Goal: Information Seeking & Learning: Learn about a topic

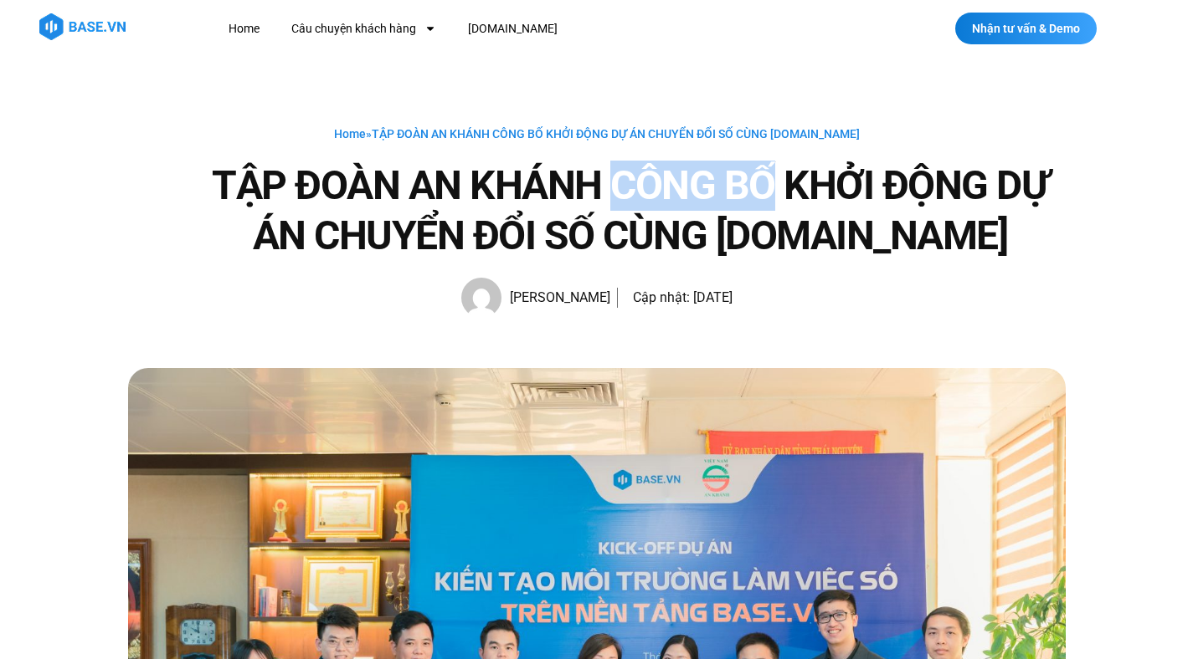
drag, startPoint x: 613, startPoint y: 189, endPoint x: 815, endPoint y: 200, distance: 202.0
click at [795, 200] on h1 "TẬP ĐOÀN AN KHÁNH CÔNG BỐ KHỞI ĐỘNG DỰ ÁN CHUYỂN ĐỔI SỐ CÙNG BASE.VN" at bounding box center [630, 211] width 870 height 100
click at [815, 200] on h1 "TẬP ĐOÀN AN KHÁNH CÔNG BỐ KHỞI ĐỘNG DỰ ÁN CHUYỂN ĐỔI SỐ CÙNG BASE.VN" at bounding box center [630, 211] width 870 height 100
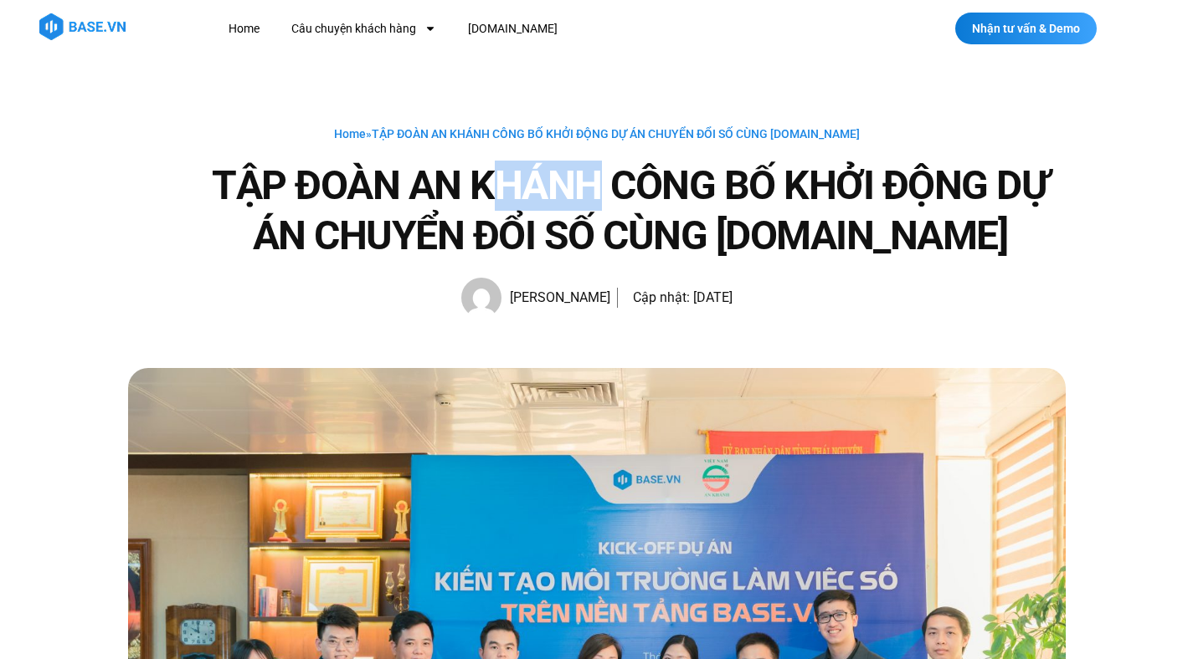
drag, startPoint x: 650, startPoint y: 189, endPoint x: 729, endPoint y: 189, distance: 78.7
click at [722, 189] on h1 "TẬP ĐOÀN AN KHÁNH CÔNG BỐ KHỞI ĐỘNG DỰ ÁN CHUYỂN ĐỔI SỐ CÙNG BASE.VN" at bounding box center [630, 211] width 870 height 100
click at [729, 189] on h1 "TẬP ĐOÀN AN KHÁNH CÔNG BỐ KHỞI ĐỘNG DỰ ÁN CHUYỂN ĐỔI SỐ CÙNG BASE.VN" at bounding box center [630, 211] width 870 height 100
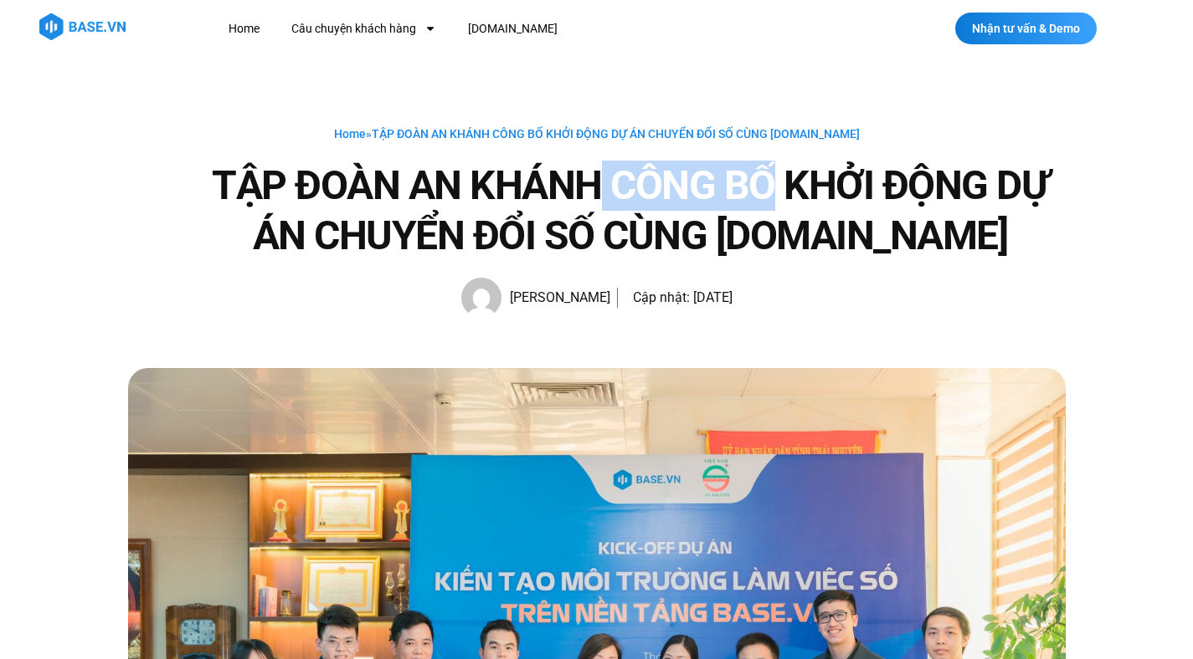
drag, startPoint x: 618, startPoint y: 187, endPoint x: 778, endPoint y: 187, distance: 160.7
click at [772, 187] on h1 "TẬP ĐOÀN AN KHÁNH CÔNG BỐ KHỞI ĐỘNG DỰ ÁN CHUYỂN ĐỔI SỐ CÙNG BASE.VN" at bounding box center [630, 211] width 870 height 100
click at [778, 187] on h1 "TẬP ĐOÀN AN KHÁNH CÔNG BỐ KHỞI ĐỘNG DỰ ÁN CHUYỂN ĐỔI SỐ CÙNG BASE.VN" at bounding box center [630, 211] width 870 height 100
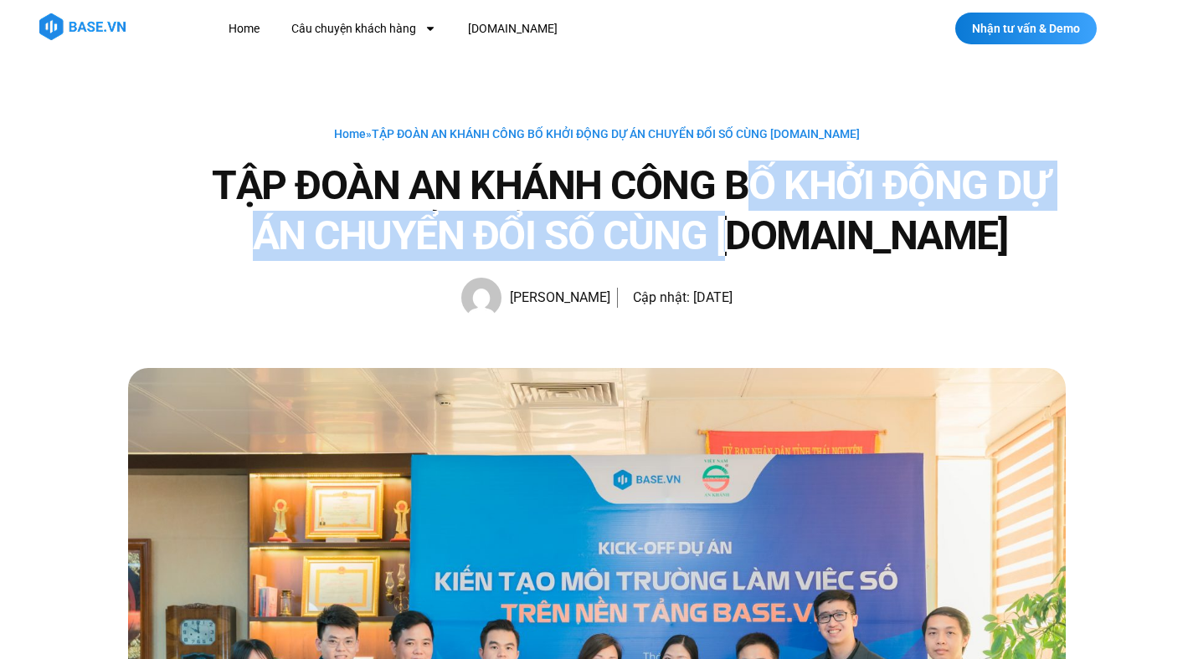
drag, startPoint x: 737, startPoint y: 182, endPoint x: 807, endPoint y: 215, distance: 77.1
click at [805, 214] on h1 "TẬP ĐOÀN AN KHÁNH CÔNG BỐ KHỞI ĐỘNG DỰ ÁN CHUYỂN ĐỔI SỐ CÙNG BASE.VN" at bounding box center [630, 211] width 870 height 100
click at [807, 215] on h1 "TẬP ĐOÀN AN KHÁNH CÔNG BỐ KHỞI ĐỘNG DỰ ÁN CHUYỂN ĐỔI SỐ CÙNG BASE.VN" at bounding box center [630, 211] width 870 height 100
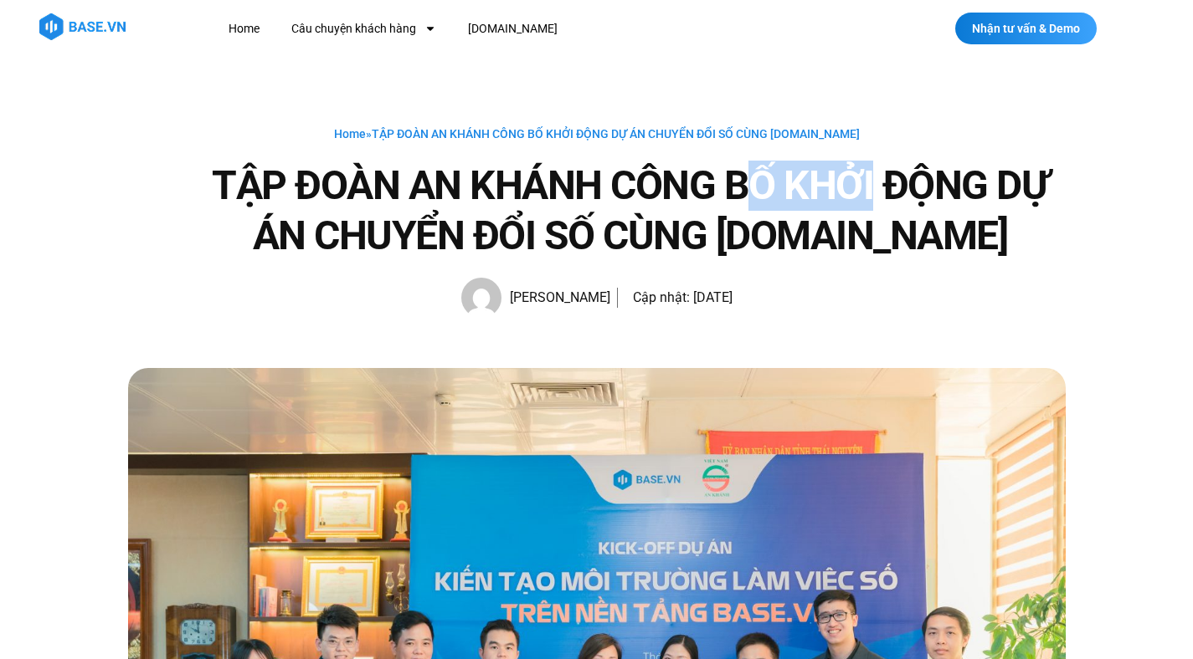
drag, startPoint x: 738, startPoint y: 178, endPoint x: 884, endPoint y: 201, distance: 147.4
click at [875, 201] on h1 "TẬP ĐOÀN AN KHÁNH CÔNG BỐ KHỞI ĐỘNG DỰ ÁN CHUYỂN ĐỔI SỐ CÙNG BASE.VN" at bounding box center [630, 211] width 870 height 100
click at [884, 201] on h1 "TẬP ĐOÀN AN KHÁNH CÔNG BỐ KHỞI ĐỘNG DỰ ÁN CHUYỂN ĐỔI SỐ CÙNG BASE.VN" at bounding box center [630, 211] width 870 height 100
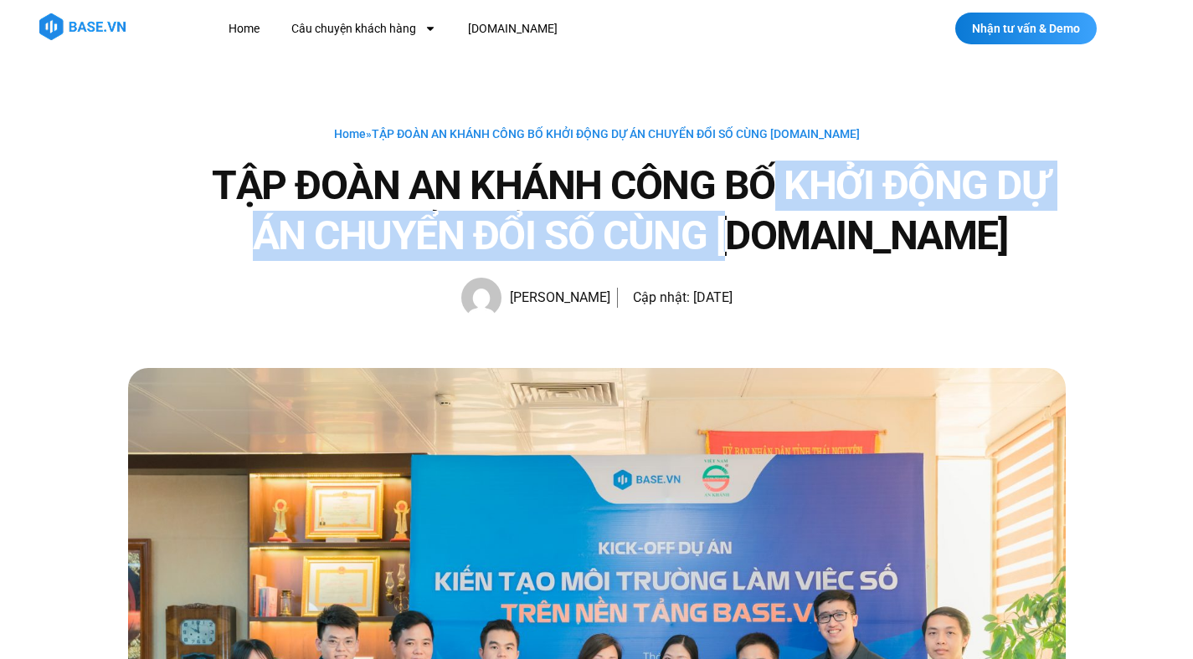
drag, startPoint x: 789, startPoint y: 211, endPoint x: 918, endPoint y: 226, distance: 129.8
click at [898, 226] on h1 "TẬP ĐOÀN AN KHÁNH CÔNG BỐ KHỞI ĐỘNG DỰ ÁN CHUYỂN ĐỔI SỐ CÙNG BASE.VN" at bounding box center [630, 211] width 870 height 100
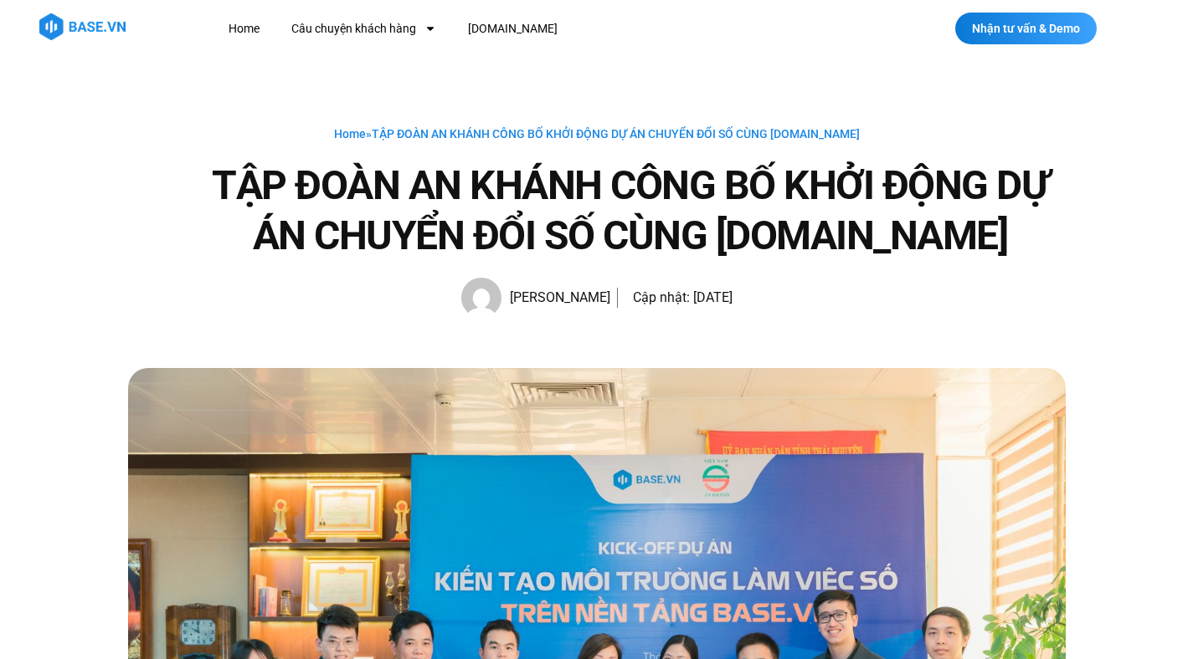
click at [918, 226] on h1 "TẬP ĐOÀN AN KHÁNH CÔNG BỐ KHỞI ĐỘNG DỰ ÁN CHUYỂN ĐỔI SỐ CÙNG BASE.VN" at bounding box center [630, 211] width 870 height 100
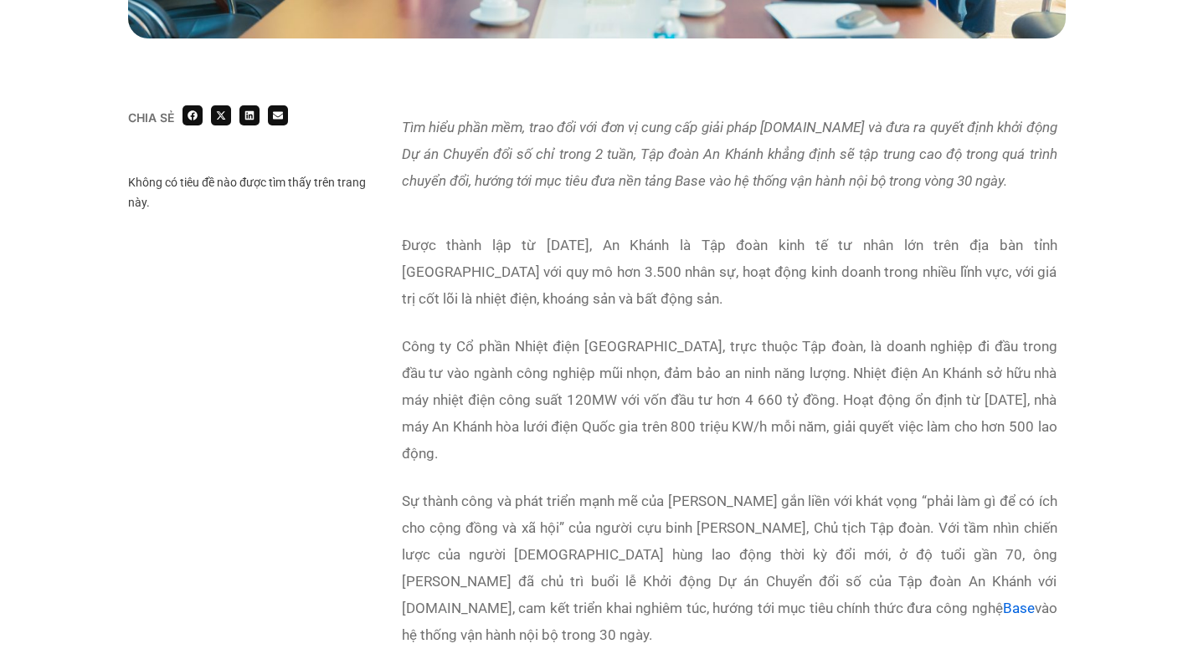
click at [619, 204] on div "Tìm hiểu phần mềm, trao đổi với đơn vị cung cấp giải pháp Base.vn và đưa ra quy…" at bounding box center [729, 164] width 655 height 101
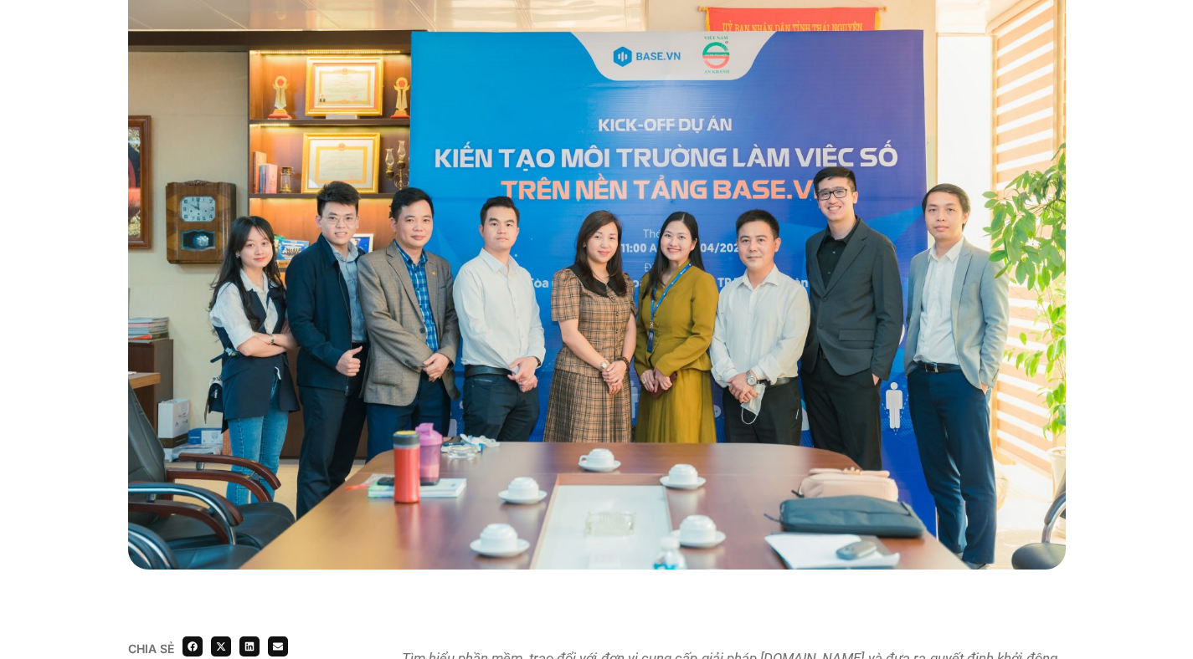
scroll to position [894, 0]
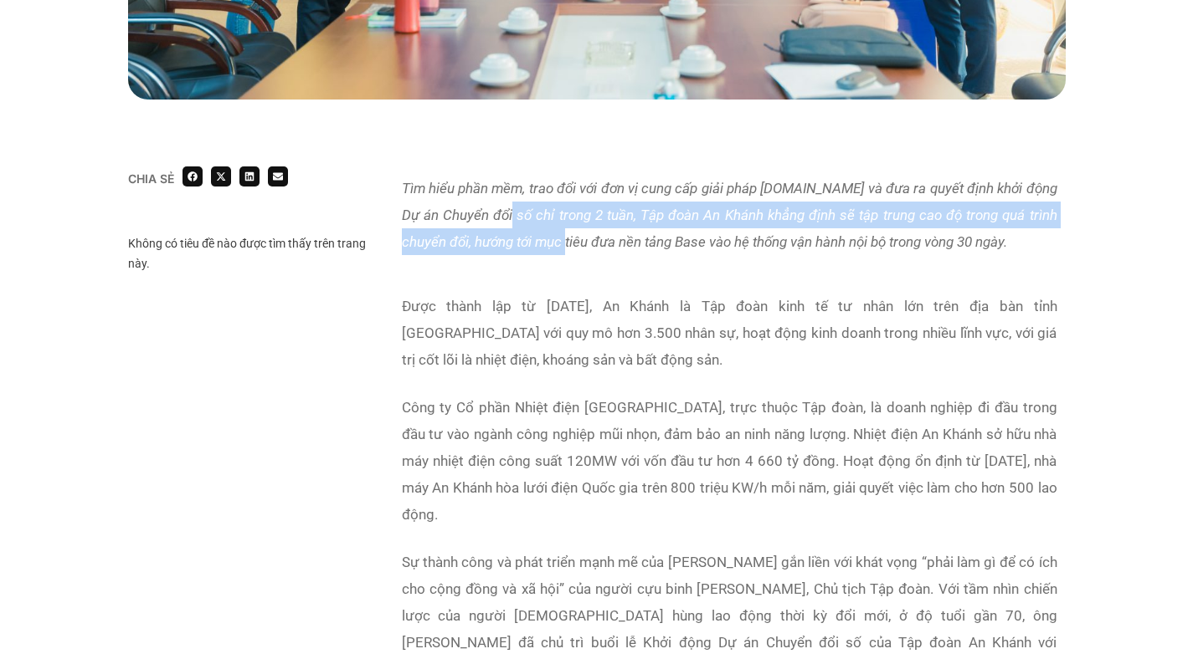
drag, startPoint x: 505, startPoint y: 213, endPoint x: 558, endPoint y: 242, distance: 60.7
click at [557, 242] on em "Tìm hiểu phần mềm, trao đổi với đơn vị cung cấp giải pháp Base.vn và đưa ra quy…" at bounding box center [729, 215] width 655 height 70
click at [558, 242] on em "Tìm hiểu phần mềm, trao đổi với đơn vị cung cấp giải pháp Base.vn và đưa ra quy…" at bounding box center [729, 215] width 655 height 70
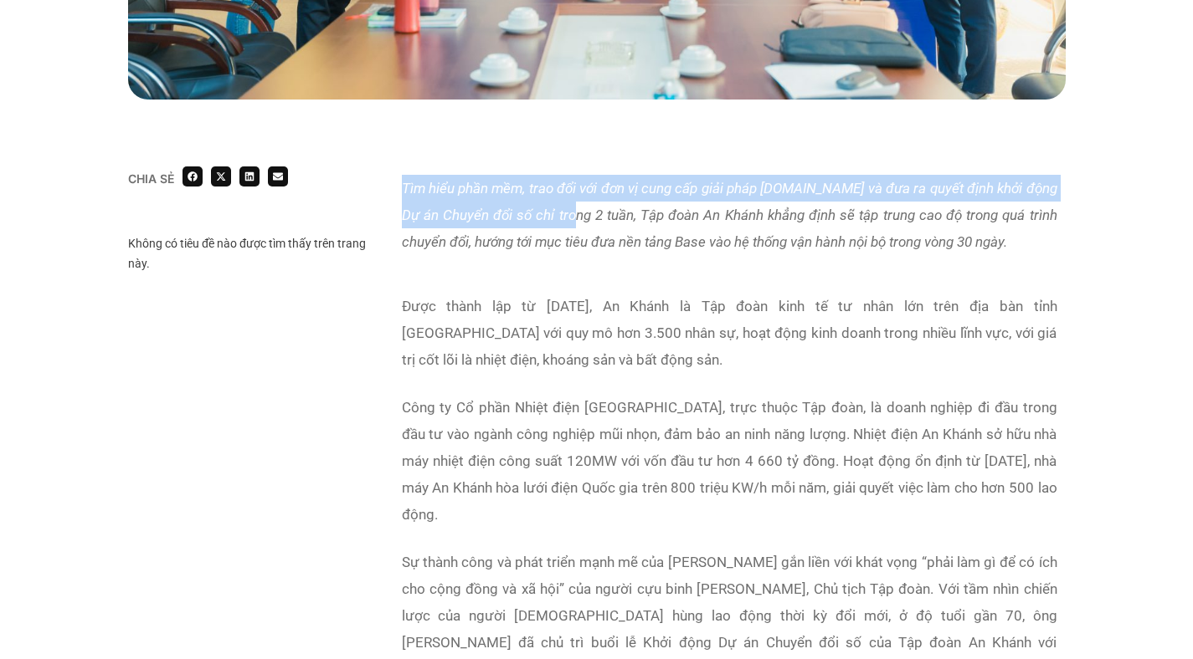
drag, startPoint x: 541, startPoint y: 164, endPoint x: 571, endPoint y: 213, distance: 57.4
click at [571, 213] on em "Tìm hiểu phần mềm, trao đổi với đơn vị cung cấp giải pháp Base.vn và đưa ra quy…" at bounding box center [729, 215] width 655 height 70
drag, startPoint x: 573, startPoint y: 183, endPoint x: 605, endPoint y: 223, distance: 51.2
click at [604, 223] on p "Tìm hiểu phần mềm, trao đổi với đơn vị cung cấp giải pháp Base.vn và đưa ra quy…" at bounding box center [729, 215] width 655 height 80
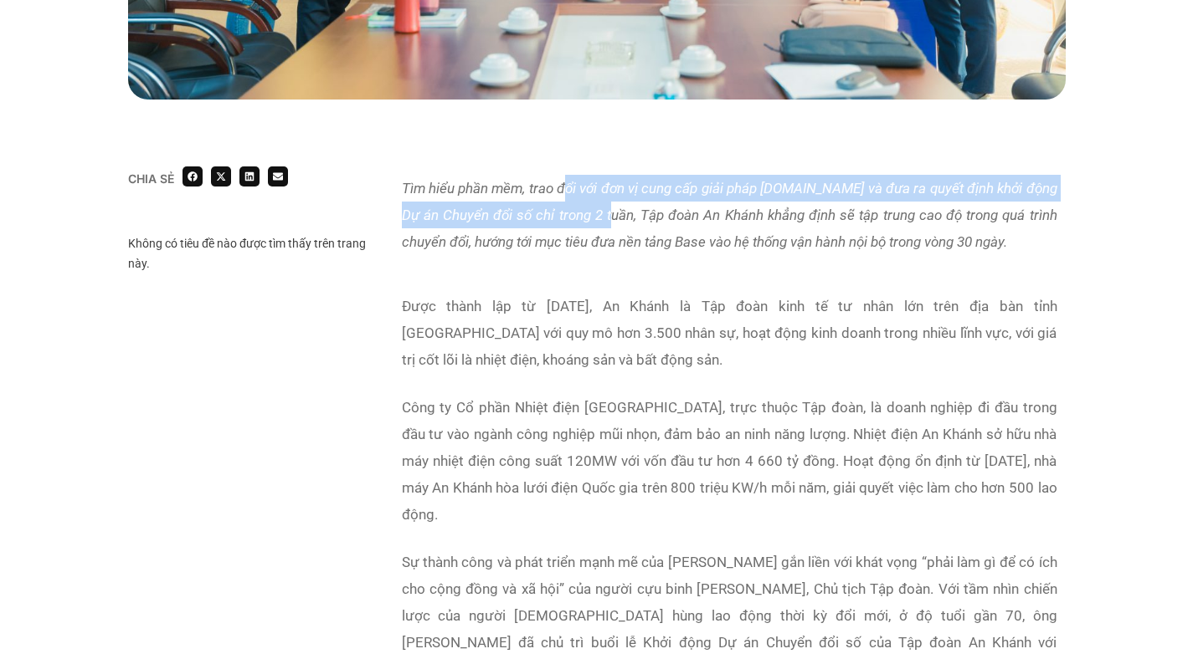
click at [605, 223] on p "Tìm hiểu phần mềm, trao đổi với đơn vị cung cấp giải pháp Base.vn và đưa ra quy…" at bounding box center [729, 215] width 655 height 80
drag, startPoint x: 603, startPoint y: 208, endPoint x: 609, endPoint y: 219, distance: 12.4
click at [609, 218] on p "Tìm hiểu phần mềm, trao đổi với đơn vị cung cấp giải pháp Base.vn và đưa ra quy…" at bounding box center [729, 215] width 655 height 80
click at [609, 219] on em "Tìm hiểu phần mềm, trao đổi với đơn vị cung cấp giải pháp Base.vn và đưa ra quy…" at bounding box center [729, 215] width 655 height 70
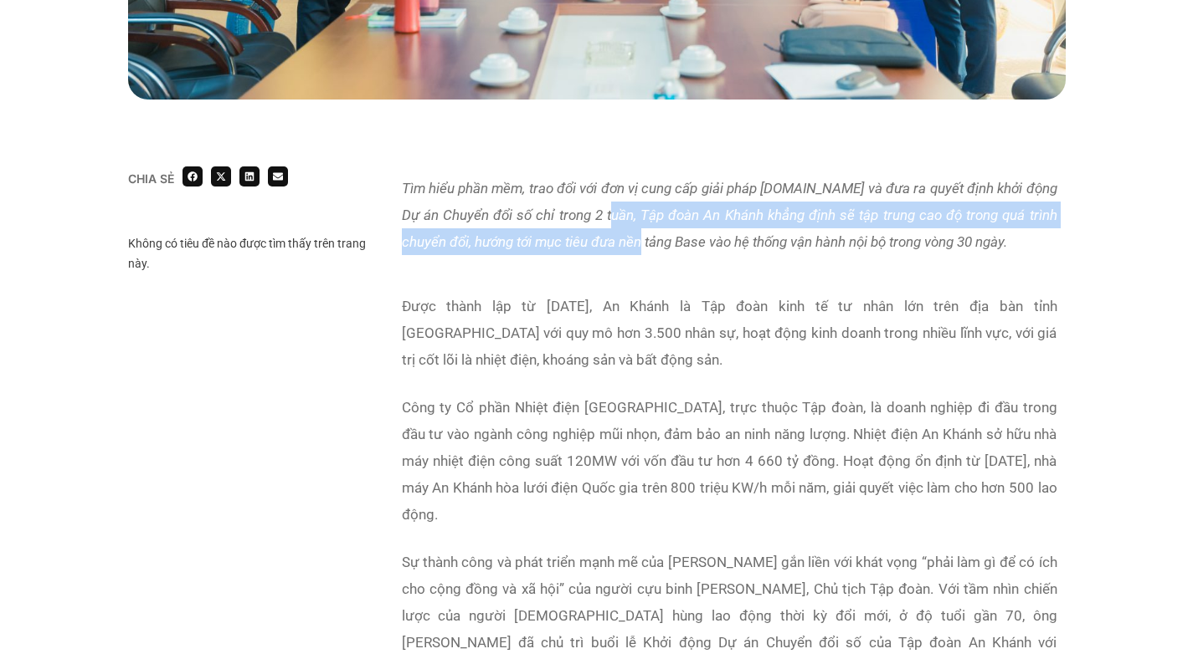
drag, startPoint x: 627, startPoint y: 234, endPoint x: 639, endPoint y: 243, distance: 15.6
click at [639, 242] on em "Tìm hiểu phần mềm, trao đổi với đơn vị cung cấp giải pháp Base.vn và đưa ra quy…" at bounding box center [729, 215] width 655 height 70
click at [639, 243] on em "Tìm hiểu phần mềm, trao đổi với đơn vị cung cấp giải pháp Base.vn và đưa ra quy…" at bounding box center [729, 215] width 655 height 70
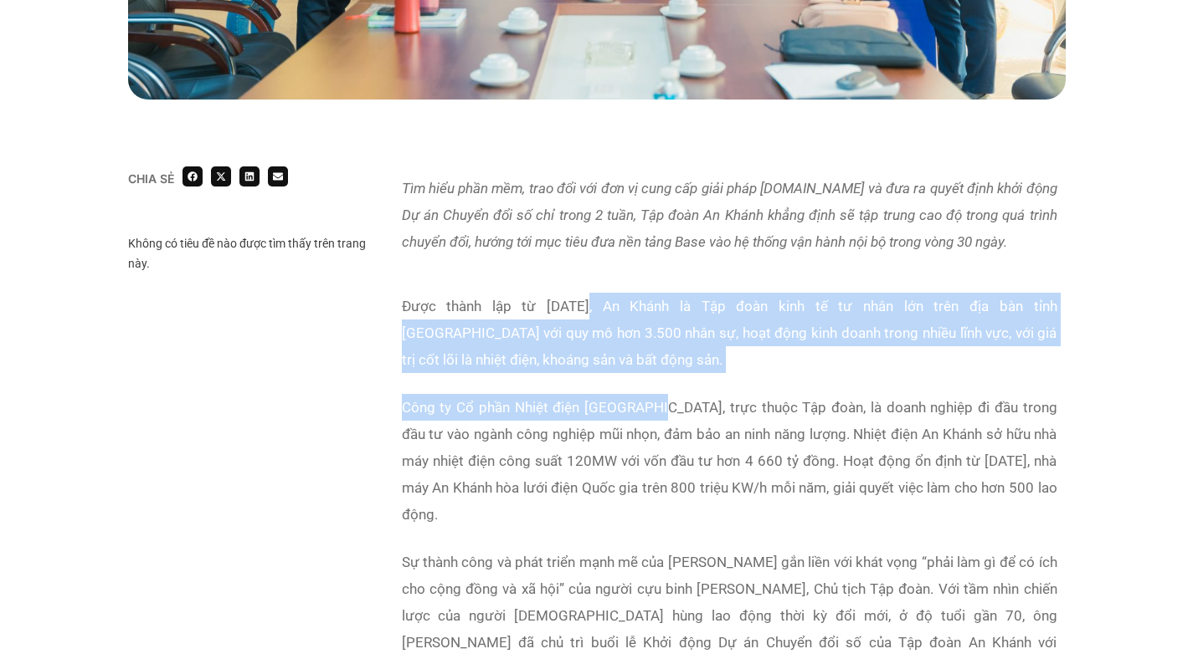
drag, startPoint x: 568, startPoint y: 298, endPoint x: 651, endPoint y: 419, distance: 146.9
click at [664, 419] on div "Được thành lập từ năm 2007, An Khánh là Tập đoàn kinh tế tư nhân lớn trên địa b…" at bounding box center [729, 512] width 655 height 438
click at [643, 418] on p "Công ty Cổ phần Nhiệt điện An Khánh, trực thuộc Tập đoàn, là doanh nghiệp đi đầ…" at bounding box center [729, 461] width 655 height 134
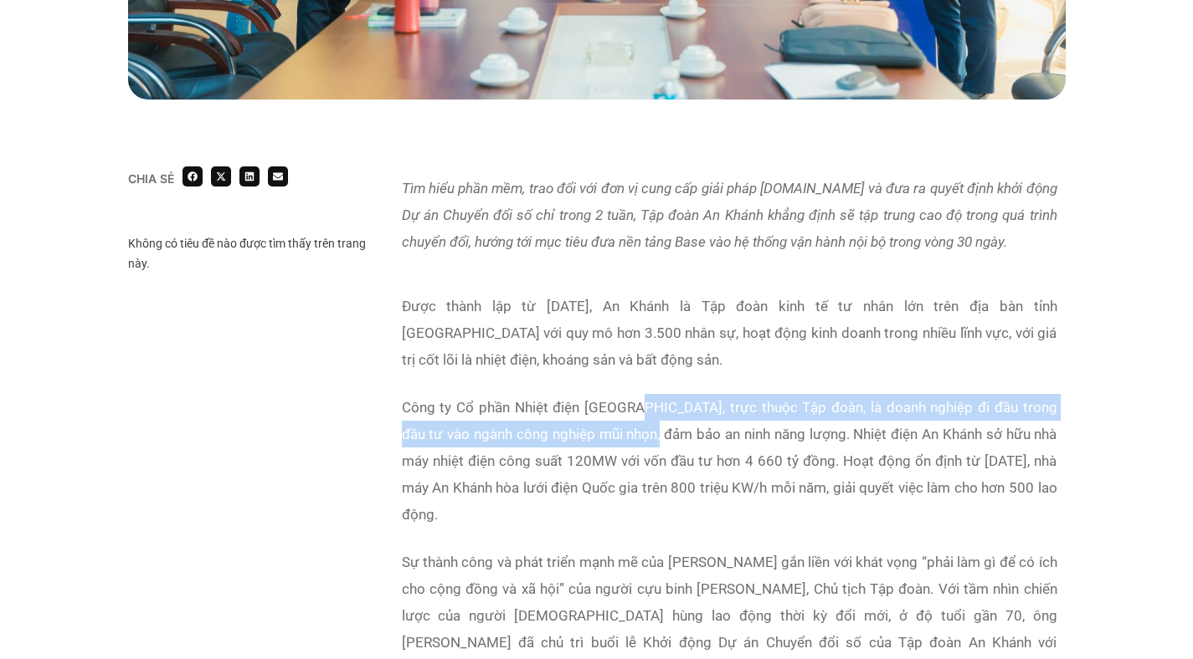
drag, startPoint x: 642, startPoint y: 416, endPoint x: 658, endPoint y: 438, distance: 27.0
click at [658, 438] on p "Công ty Cổ phần Nhiệt điện An Khánh, trực thuộc Tập đoàn, là doanh nghiệp đi đầ…" at bounding box center [729, 461] width 655 height 134
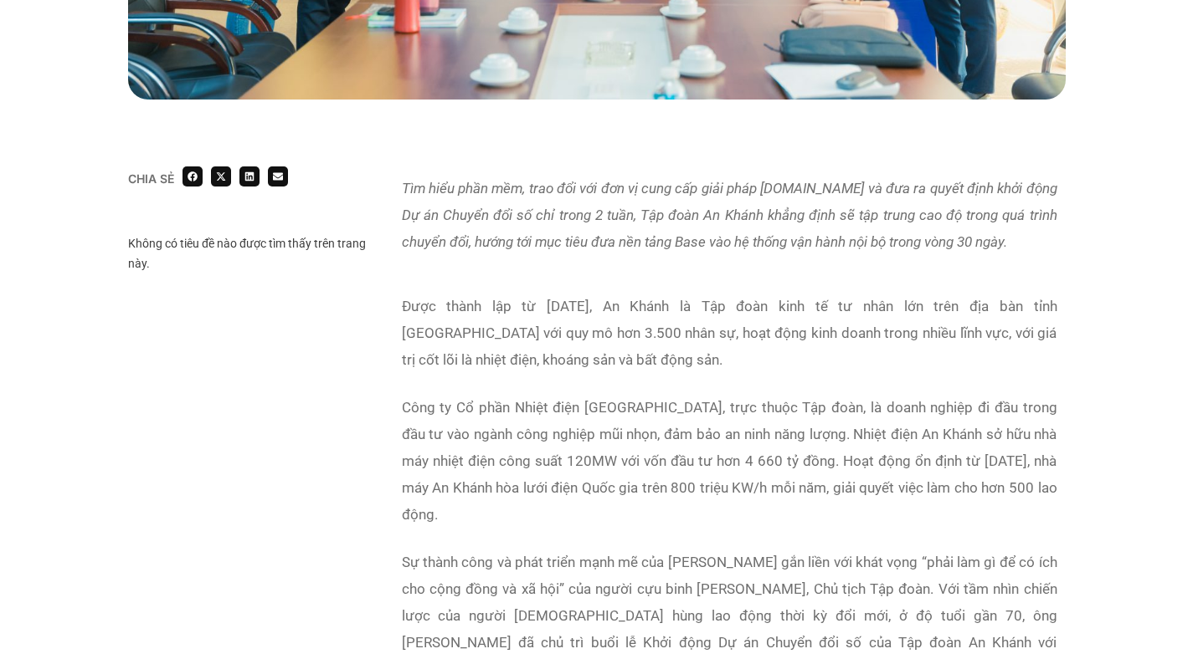
click at [545, 344] on p "Được thành lập từ năm 2007, An Khánh là Tập đoàn kinh tế tư nhân lớn trên địa b…" at bounding box center [729, 333] width 655 height 80
click at [670, 352] on p "Được thành lập từ năm 2007, An Khánh là Tập đoàn kinh tế tư nhân lớn trên địa b…" at bounding box center [729, 333] width 655 height 80
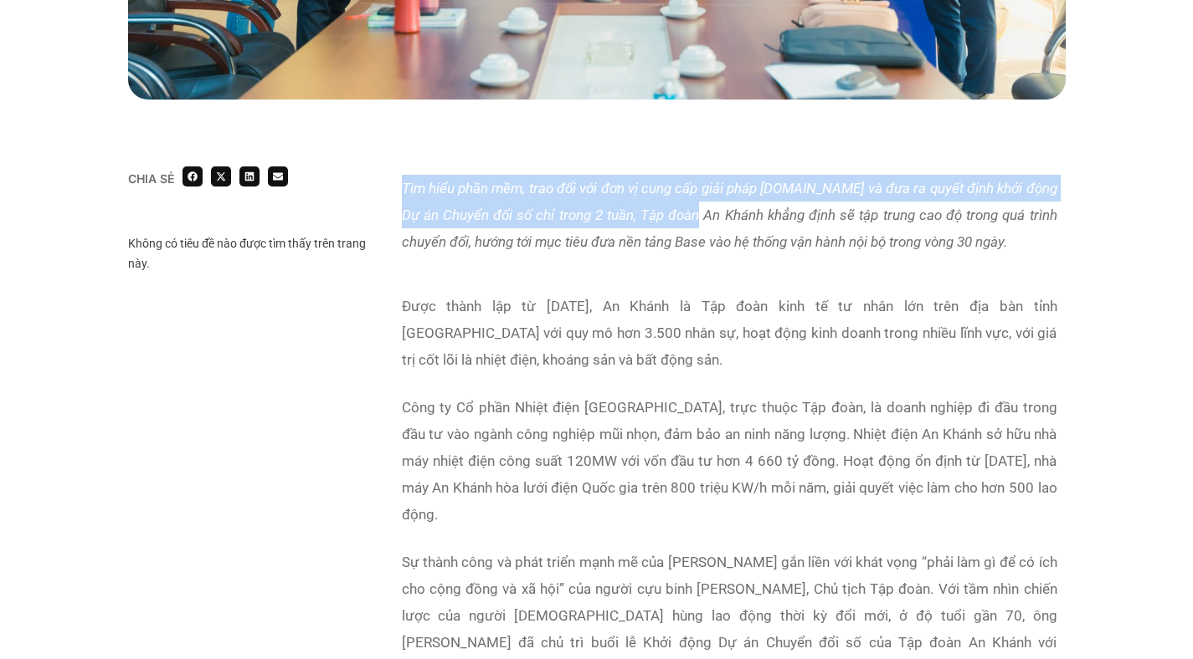
drag, startPoint x: 645, startPoint y: 171, endPoint x: 772, endPoint y: 247, distance: 148.3
click at [768, 245] on div "Tìm hiểu phần mềm, trao đổi với đơn vị cung cấp giải pháp Base.vn và đưa ra quy…" at bounding box center [729, 226] width 672 height 118
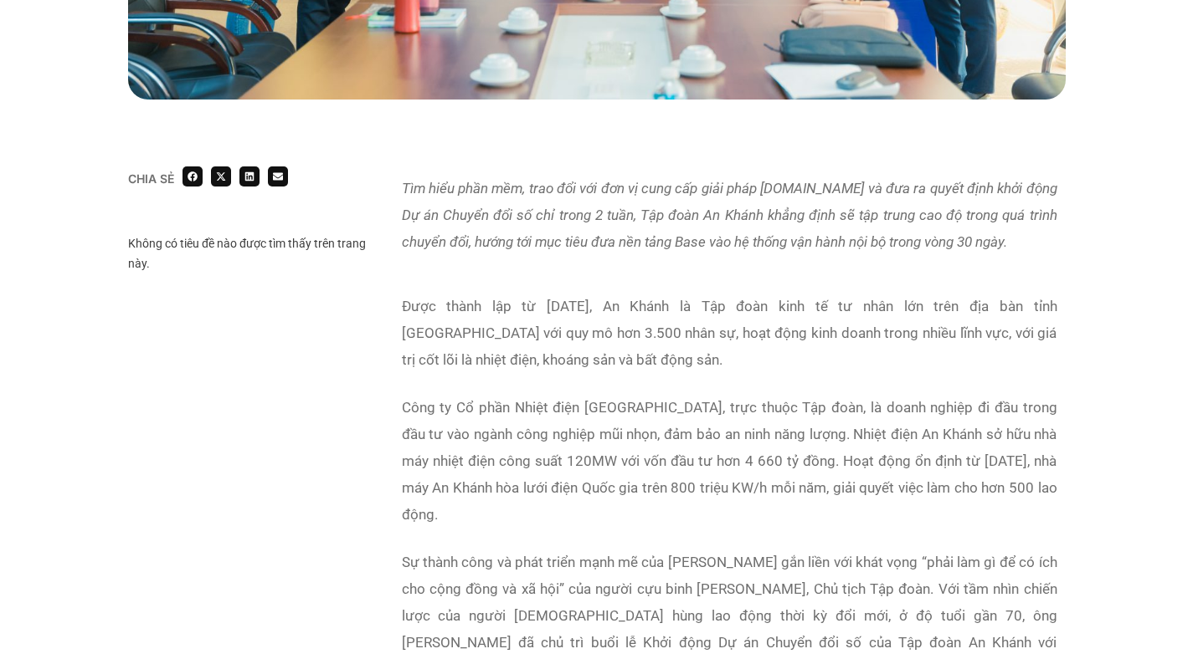
click at [772, 247] on em "Tìm hiểu phần mềm, trao đổi với đơn vị cung cấp giải pháp Base.vn và đưa ra quy…" at bounding box center [729, 215] width 655 height 70
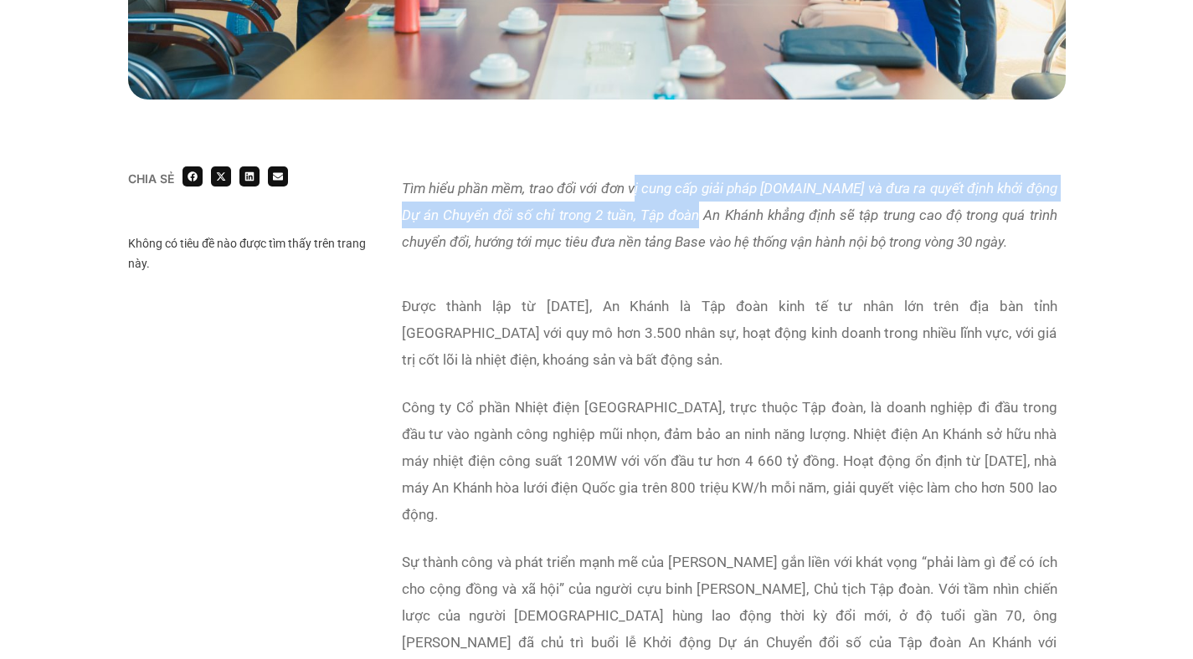
drag, startPoint x: 657, startPoint y: 199, endPoint x: 742, endPoint y: 245, distance: 96.2
click at [730, 239] on em "Tìm hiểu phần mềm, trao đổi với đơn vị cung cấp giải pháp Base.vn và đưa ra quy…" at bounding box center [729, 215] width 655 height 70
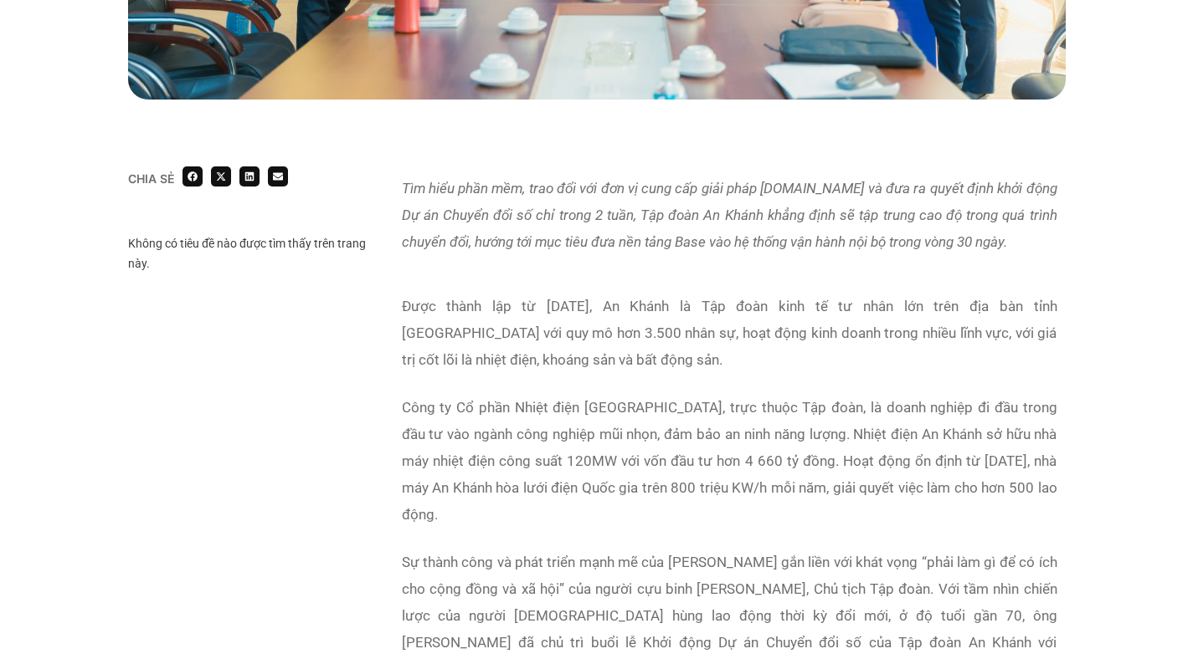
click at [745, 247] on em "Tìm hiểu phần mềm, trao đổi với đơn vị cung cấp giải pháp Base.vn và đưa ra quy…" at bounding box center [729, 215] width 655 height 70
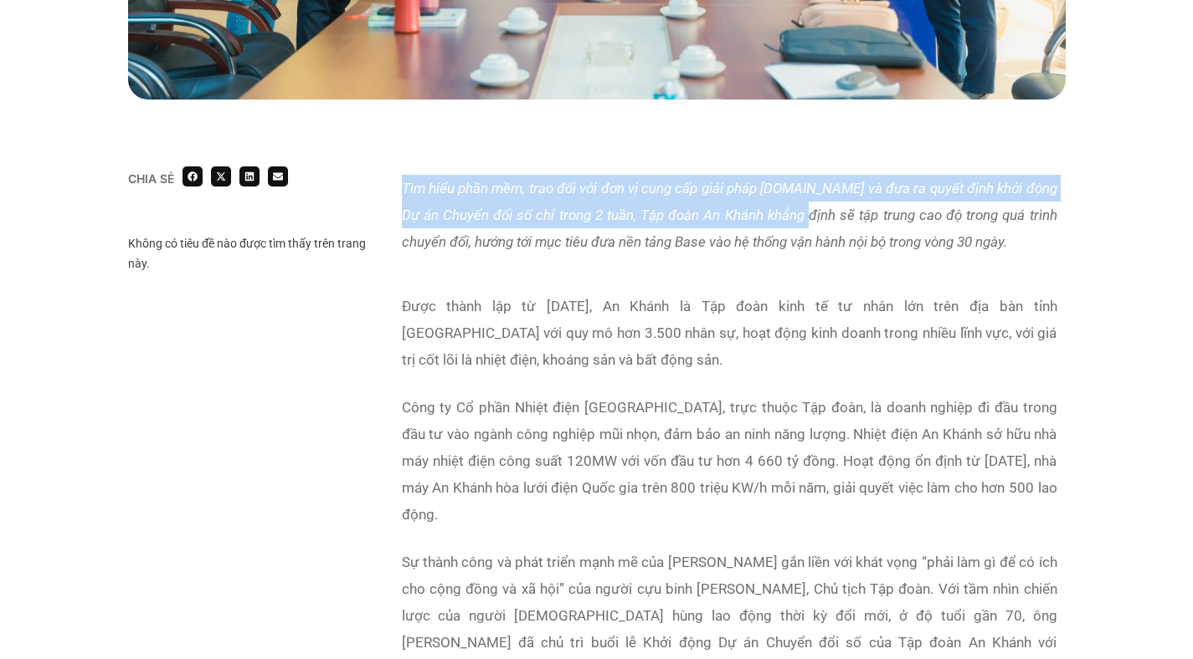
drag, startPoint x: 747, startPoint y: 165, endPoint x: 808, endPoint y: 218, distance: 80.7
click at [809, 218] on em "Tìm hiểu phần mềm, trao đổi với đơn vị cung cấp giải pháp Base.vn và đưa ra quy…" at bounding box center [729, 215] width 655 height 70
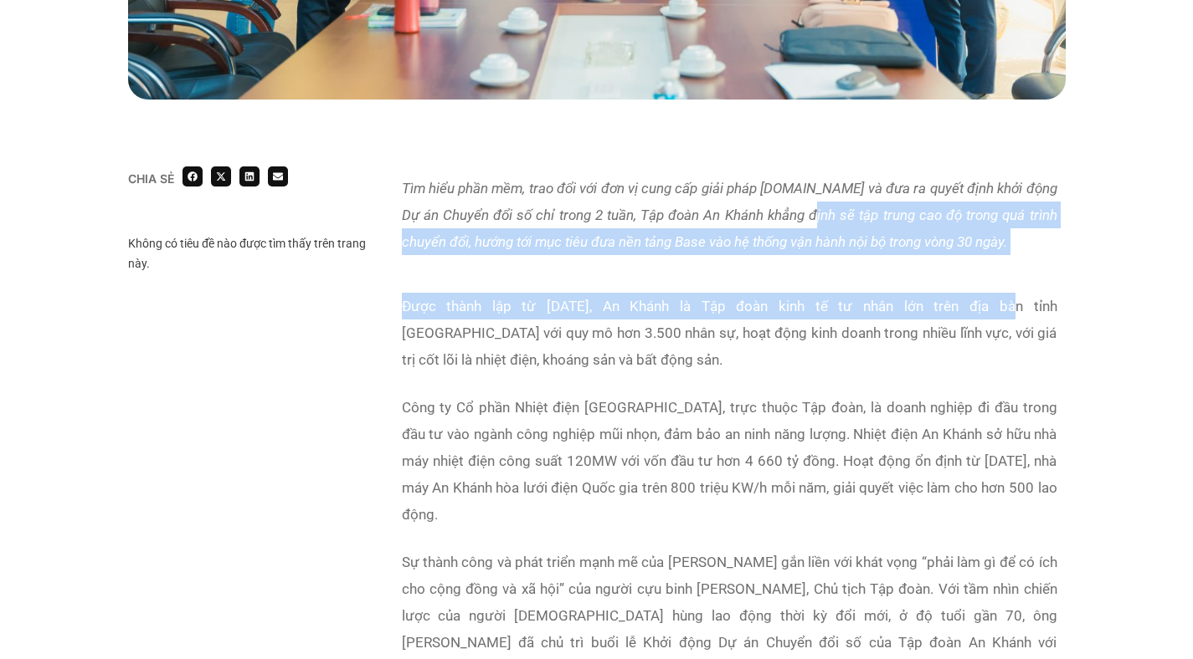
drag, startPoint x: 838, startPoint y: 239, endPoint x: 933, endPoint y: 315, distance: 122.1
click at [933, 315] on p "Được thành lập từ năm 2007, An Khánh là Tập đoàn kinh tế tư nhân lớn trên địa b…" at bounding box center [729, 333] width 655 height 80
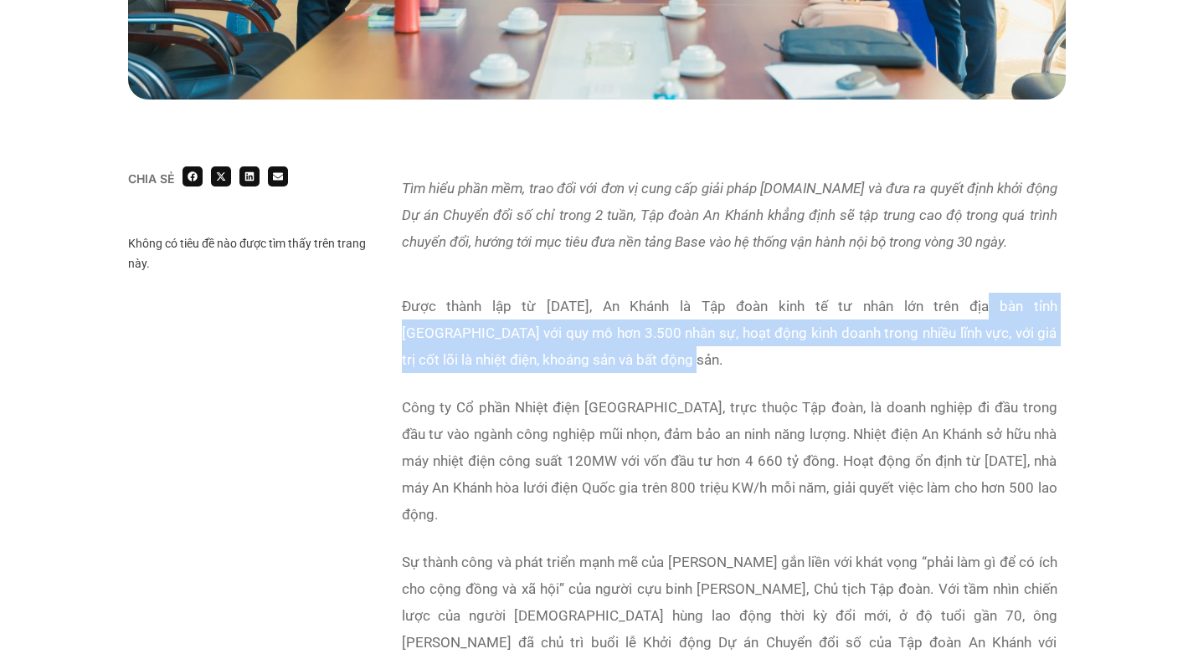
drag, startPoint x: 917, startPoint y: 316, endPoint x: 957, endPoint y: 367, distance: 63.8
click at [957, 367] on p "Được thành lập từ năm 2007, An Khánh là Tập đoàn kinh tế tư nhân lớn trên địa b…" at bounding box center [729, 333] width 655 height 80
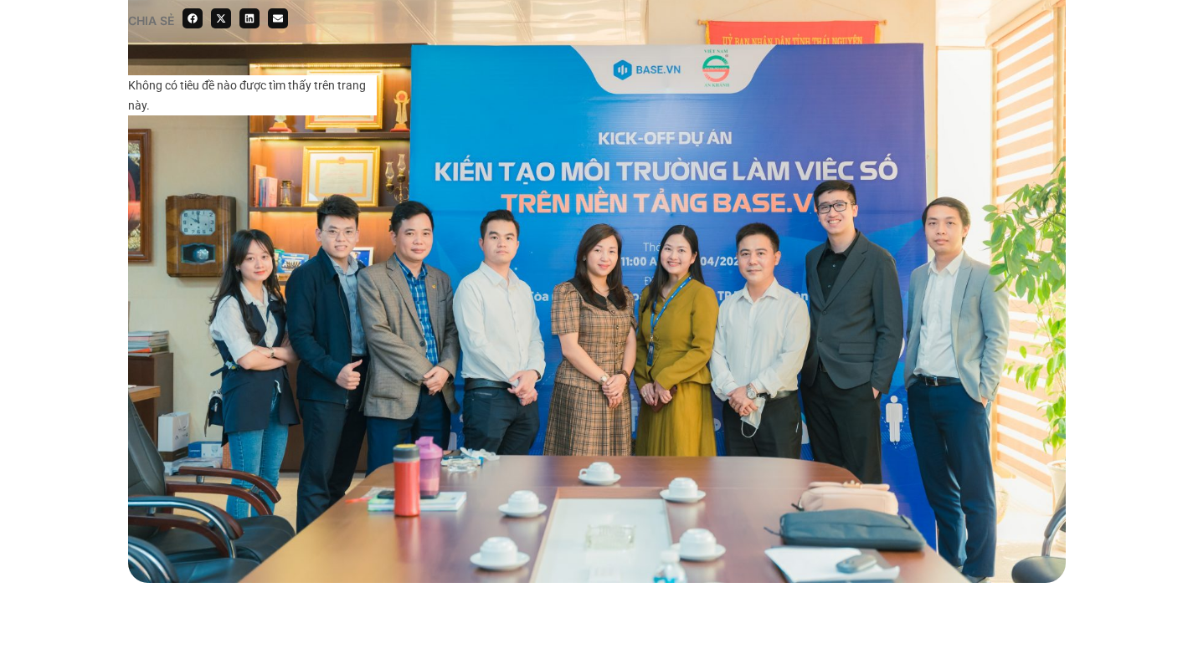
scroll to position [0, 0]
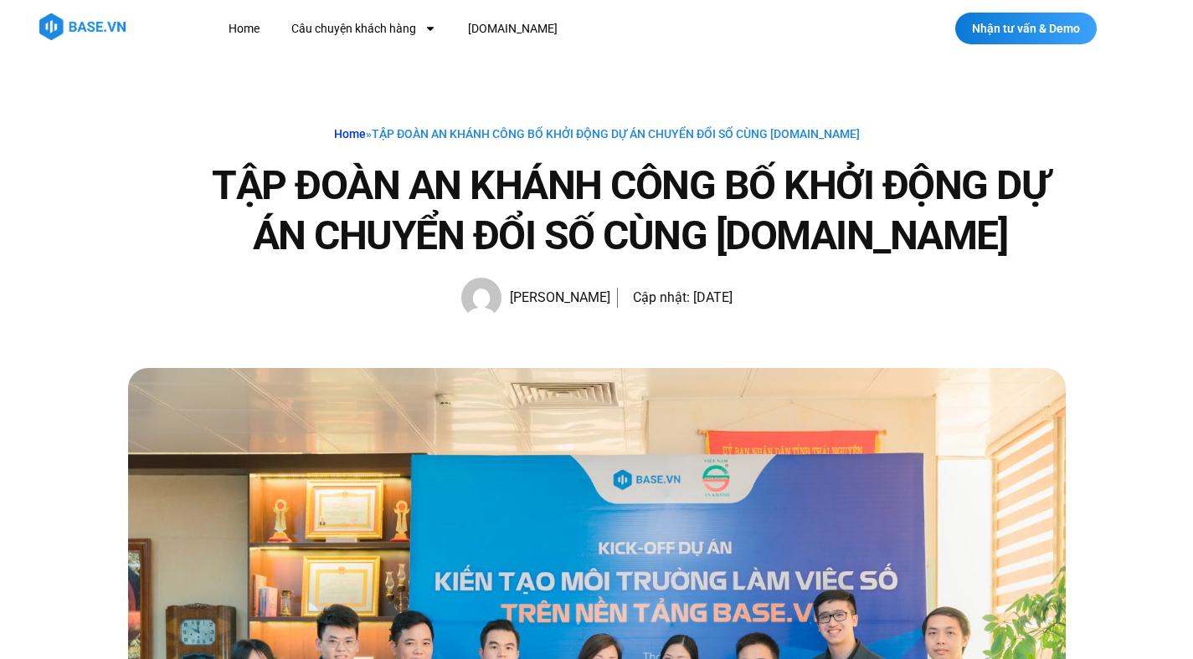
click at [357, 133] on link "Home" at bounding box center [350, 133] width 32 height 13
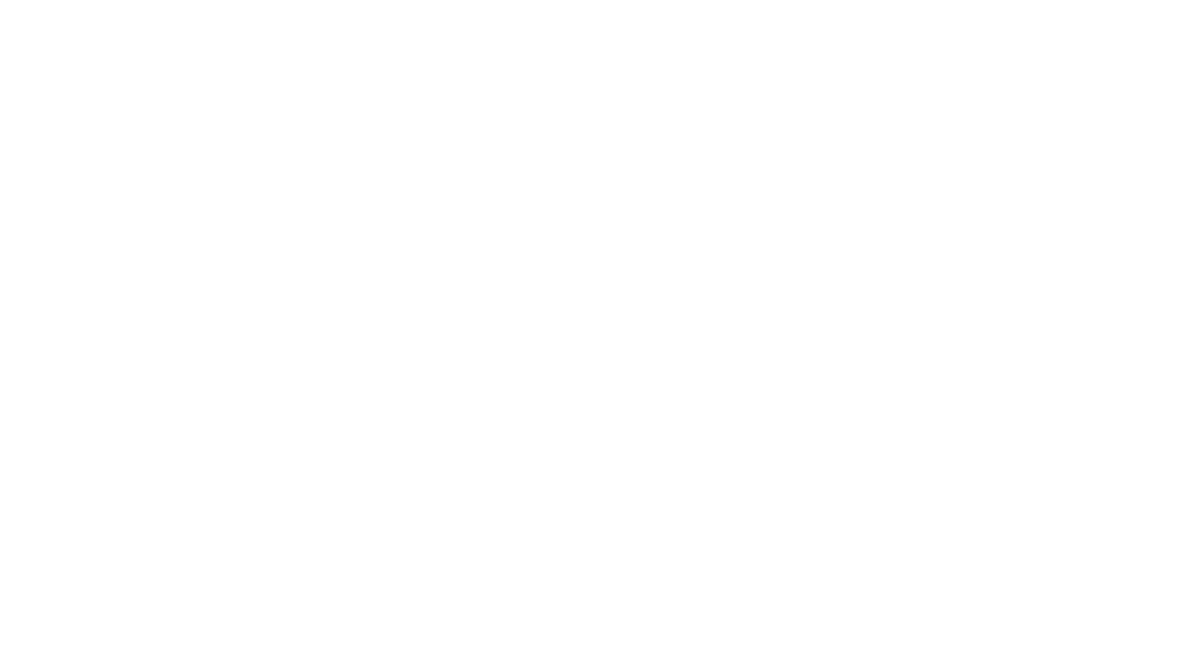
scroll to position [2742, 0]
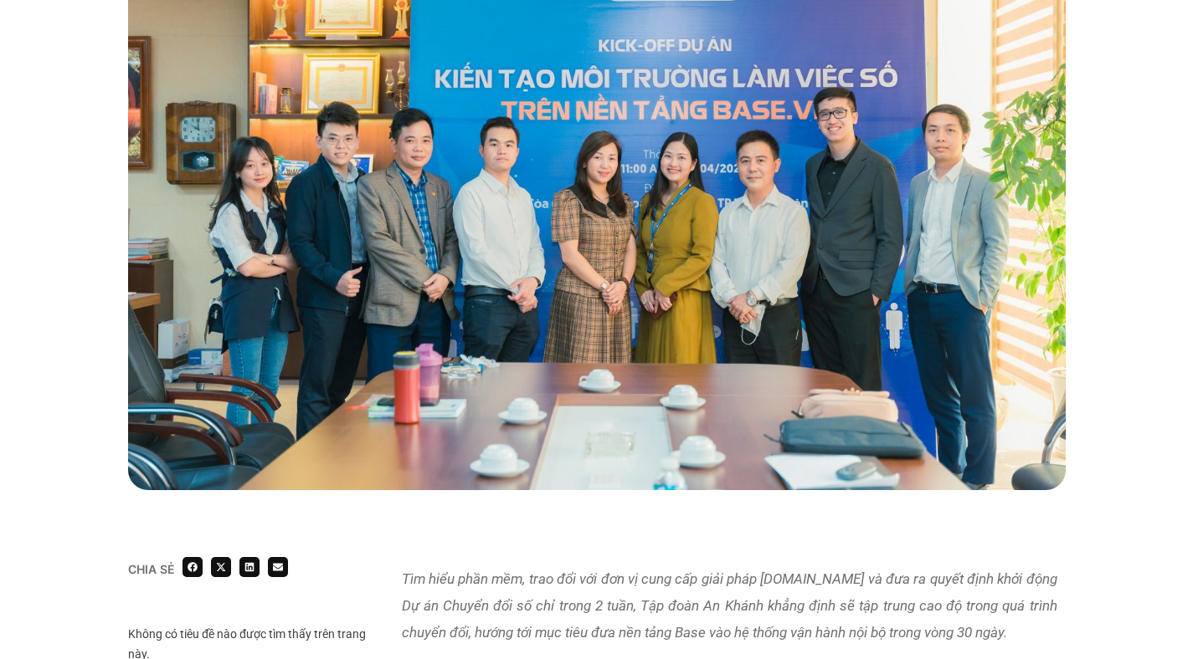
scroll to position [6, 0]
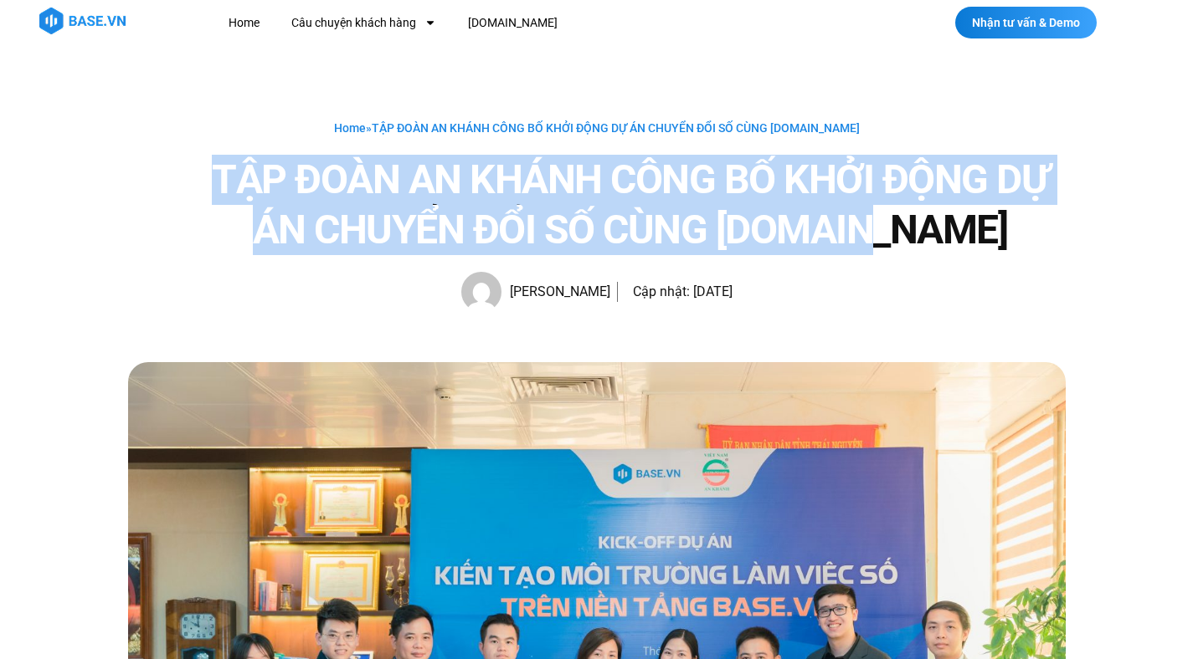
drag, startPoint x: 205, startPoint y: 166, endPoint x: 1048, endPoint y: 238, distance: 845.9
click at [1048, 238] on h1 "TẬP ĐOÀN AN KHÁNH CÔNG BỐ KHỞI ĐỘNG DỰ ÁN CHUYỂN ĐỔI SỐ CÙNG BASE.VN" at bounding box center [630, 205] width 870 height 100
copy h1 "TẬP ĐOÀN AN KHÁNH CÔNG BỐ KHỞI ĐỘNG DỰ ÁN CHUYỂN ĐỔI SỐ CÙNG BASE.VN"
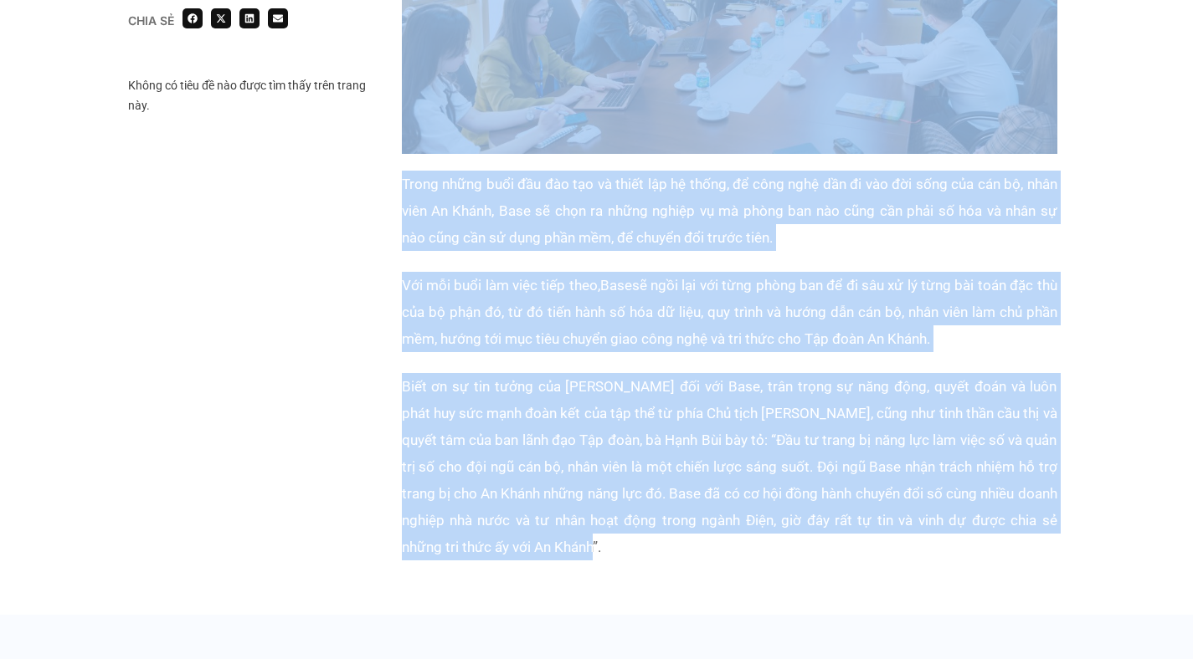
scroll to position [3823, 0]
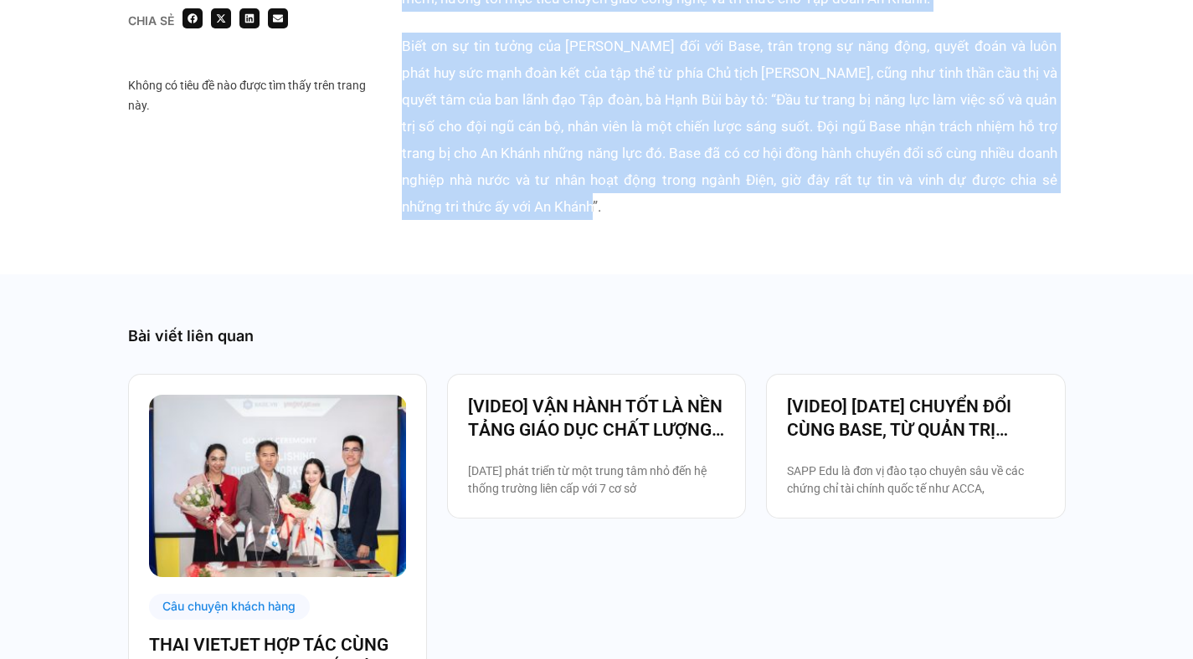
drag, startPoint x: 400, startPoint y: 444, endPoint x: 674, endPoint y: 160, distance: 394.2
copy div "Tìm hiểu phần mềm, trao đổi với đơn vị cung cấp giải pháp Base.vn và đưa ra quy…"
